Goal: Find specific page/section: Find specific page/section

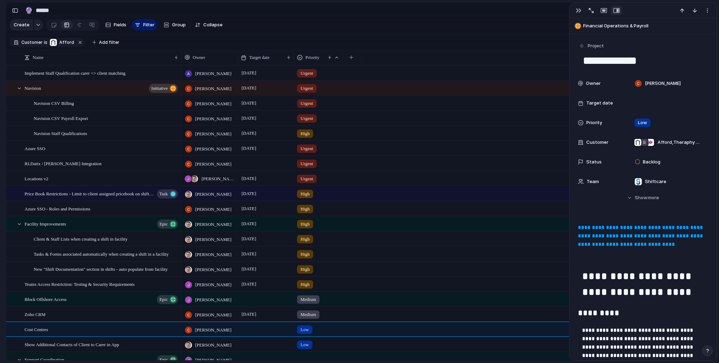
scroll to position [299, 0]
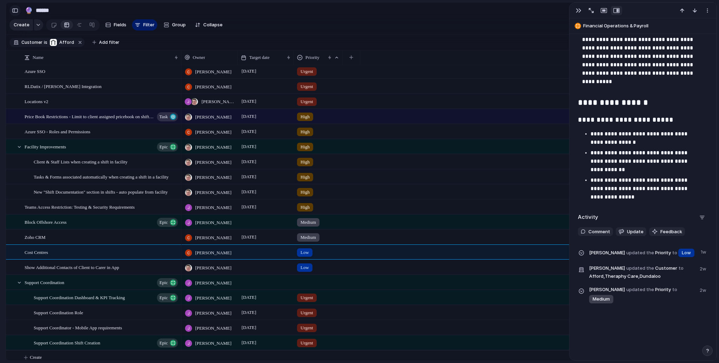
click at [14, 10] on div "button" at bounding box center [15, 10] width 6 height 5
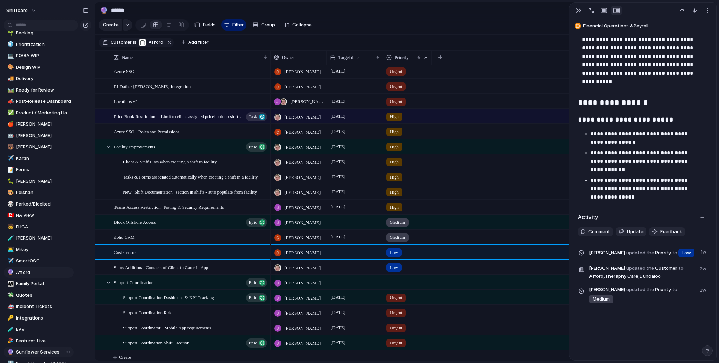
scroll to position [65, 0]
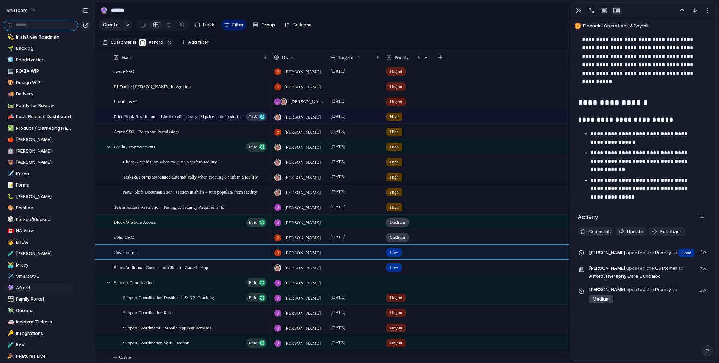
click at [33, 28] on input "text" at bounding box center [41, 25] width 74 height 11
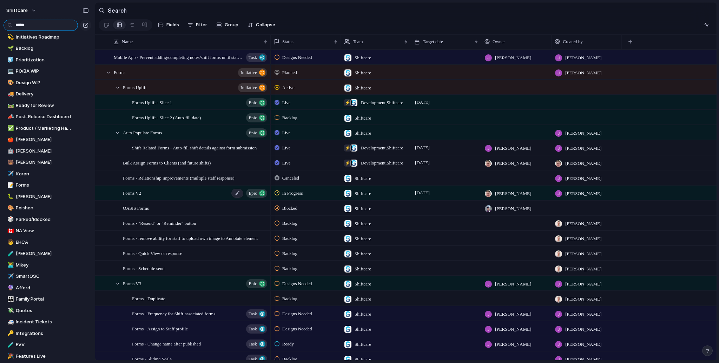
type input "*****"
click at [130, 201] on div "Forms V2 Epic" at bounding box center [195, 193] width 145 height 14
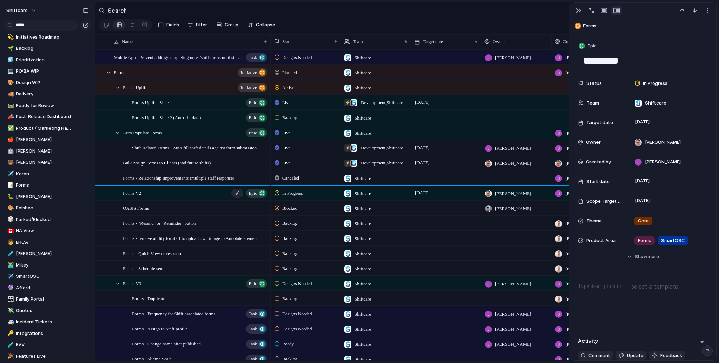
click at [258, 198] on button "Epic" at bounding box center [256, 193] width 21 height 9
click at [264, 197] on div "button" at bounding box center [262, 193] width 6 height 6
click at [640, 258] on span "Show" at bounding box center [641, 257] width 13 height 7
click at [170, 106] on span "Forms Uplift - Slice 1" at bounding box center [152, 102] width 40 height 8
type textarea "**********"
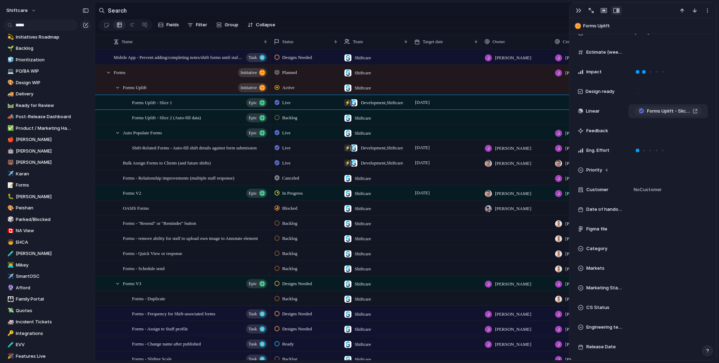
click at [690, 111] on link "Forms Uplift - Slice 1" at bounding box center [668, 111] width 67 height 9
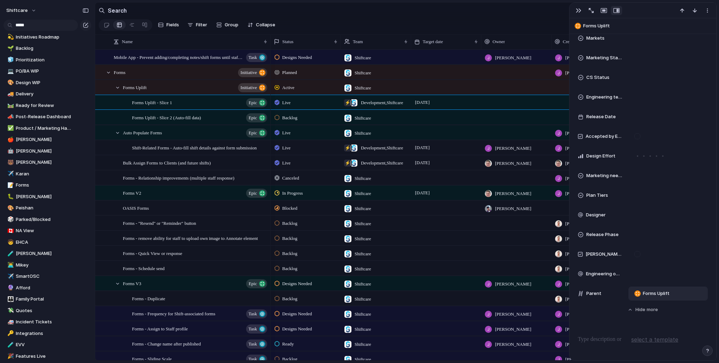
click at [644, 292] on span "Forms Uplift" at bounding box center [656, 293] width 27 height 7
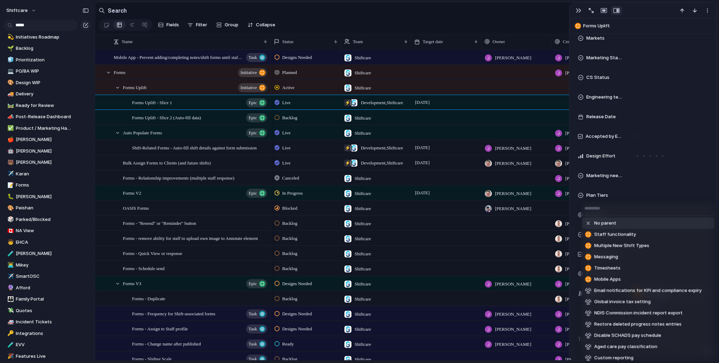
click at [663, 170] on div "No parent Staff functionality Multiple New Shift Types Messaging Timesheets Mob…" at bounding box center [359, 181] width 719 height 363
